Goal: Task Accomplishment & Management: Use online tool/utility

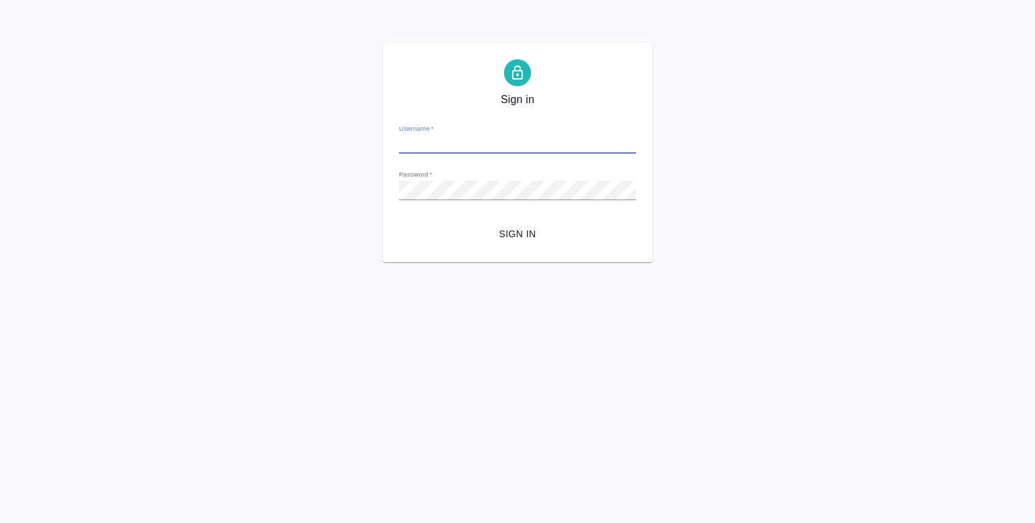
type input "y.shentsov@awatera.com"
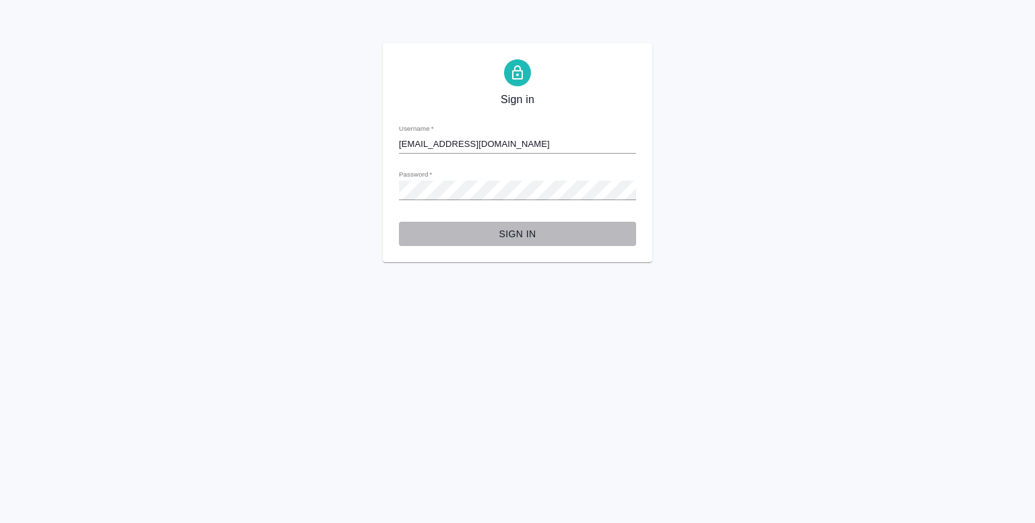
click at [504, 239] on span "Sign in" at bounding box center [518, 234] width 216 height 17
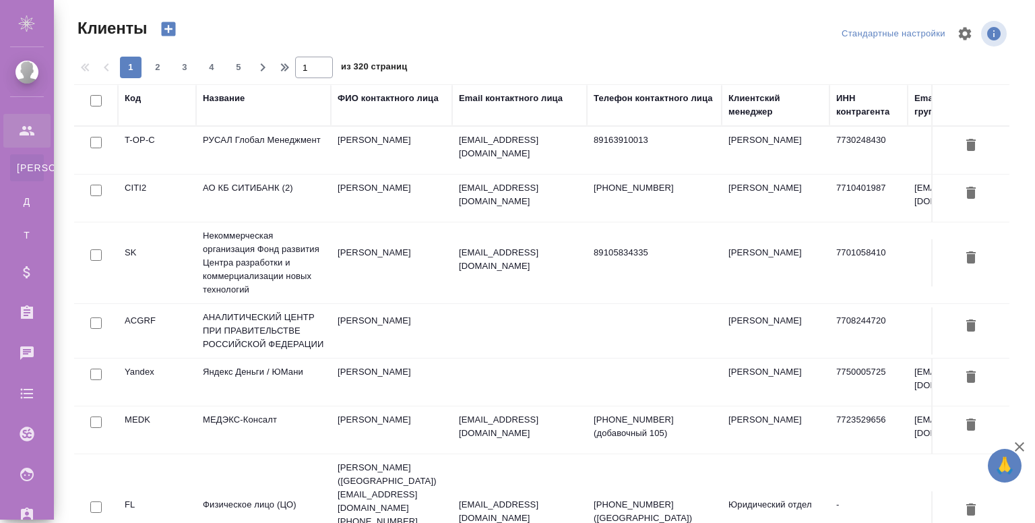
select select "RU"
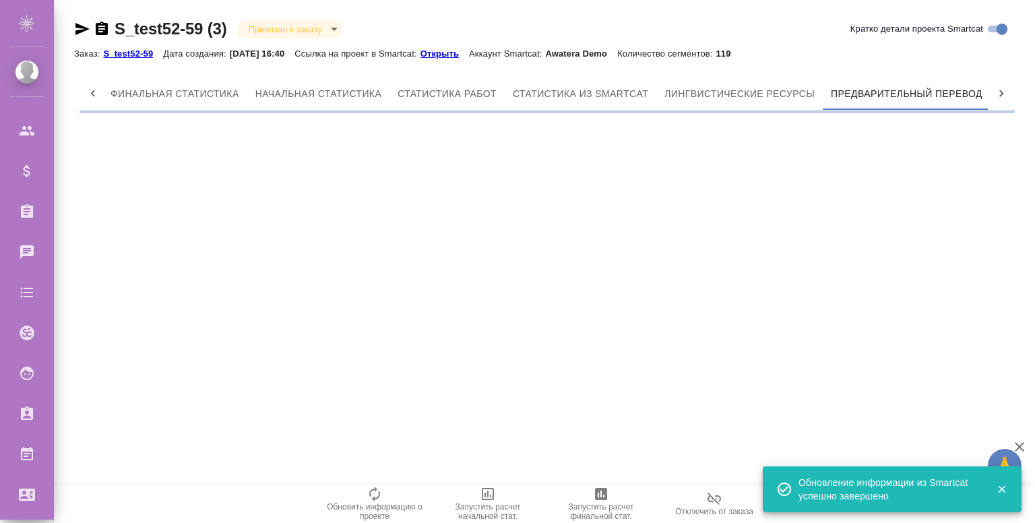
scroll to position [0, 6]
